Goal: Task Accomplishment & Management: Use online tool/utility

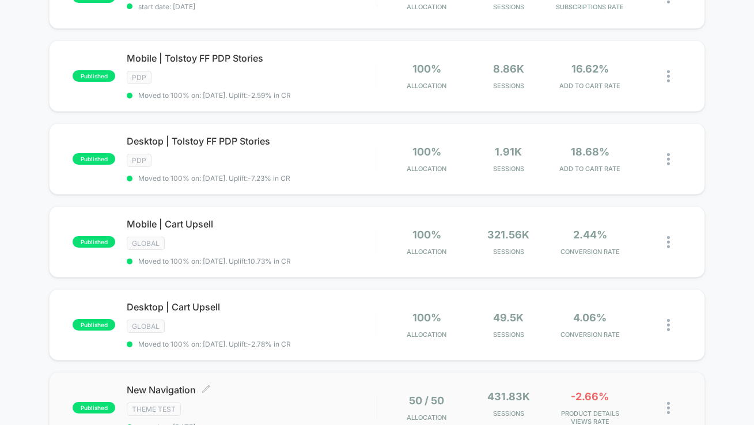
scroll to position [406, 0]
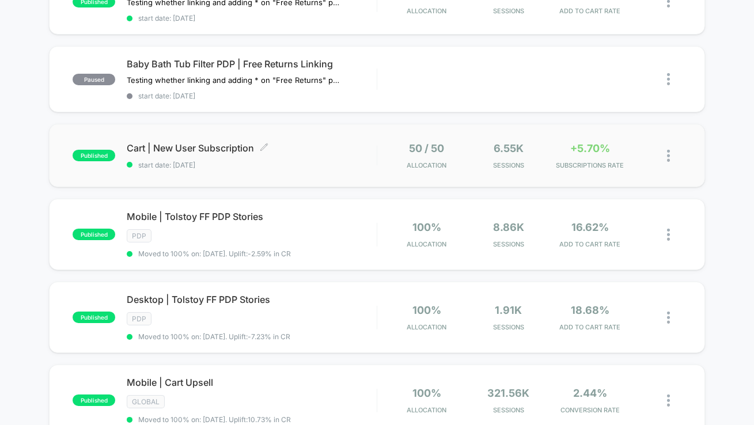
click at [330, 142] on span "Cart | New User Subscription Click to edit experience details" at bounding box center [252, 148] width 250 height 12
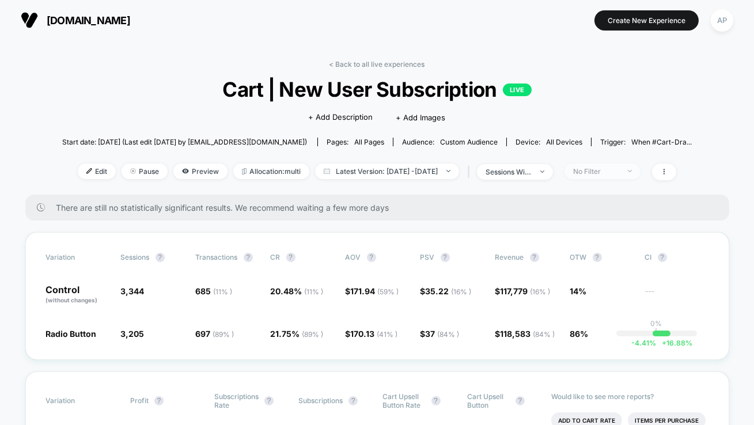
click at [620, 171] on div "No Filter" at bounding box center [596, 171] width 46 height 9
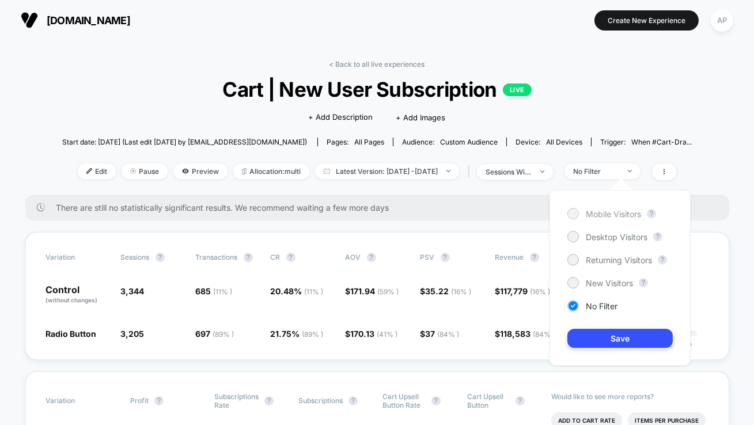
click at [617, 212] on span "Mobile Visitors" at bounding box center [613, 214] width 55 height 10
click at [618, 340] on button "Save" at bounding box center [620, 338] width 105 height 19
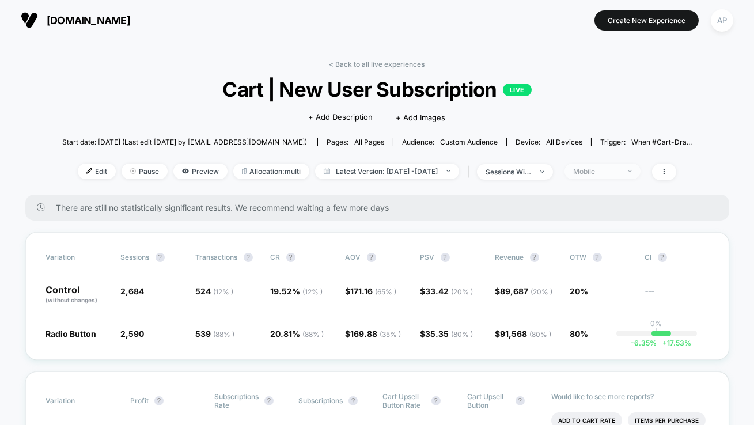
click at [607, 171] on div "Mobile" at bounding box center [596, 171] width 46 height 9
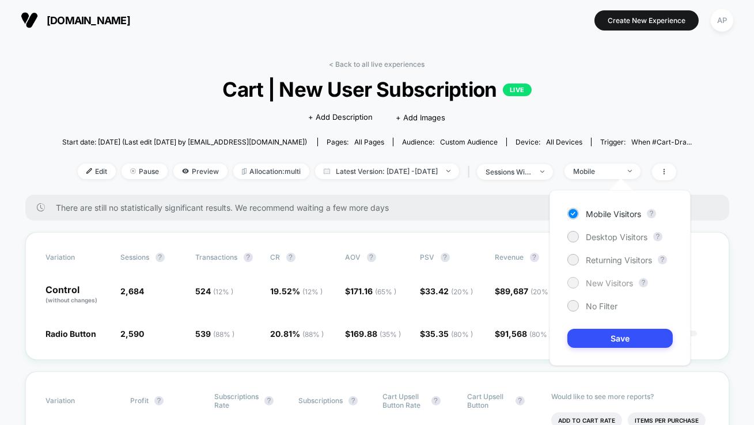
click at [604, 287] on span "New Visitors" at bounding box center [609, 283] width 47 height 10
click at [614, 335] on button "Save" at bounding box center [620, 338] width 105 height 19
